Goal: Find specific page/section: Find specific page/section

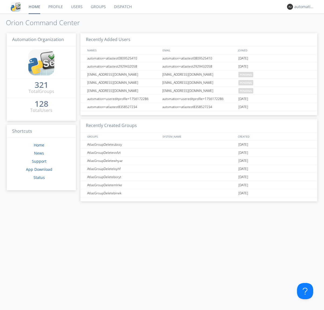
click at [122, 7] on link "Dispatch" at bounding box center [123, 7] width 26 height 14
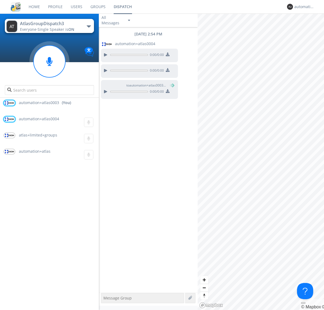
click at [89, 26] on div "button" at bounding box center [89, 26] width 4 height 2
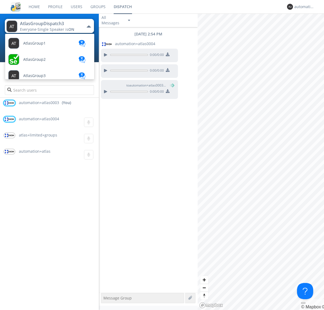
click at [41, 252] on span "AtlasGroupDispatch" at bounding box center [41, 254] width 36 height 4
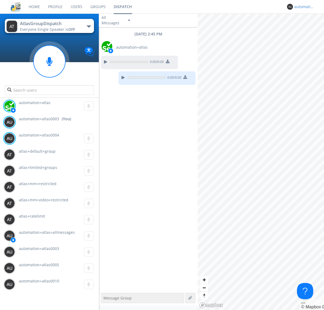
click at [303, 7] on div "automation+atlas0003" at bounding box center [304, 6] width 20 height 5
